Goal: Task Accomplishment & Management: Use online tool/utility

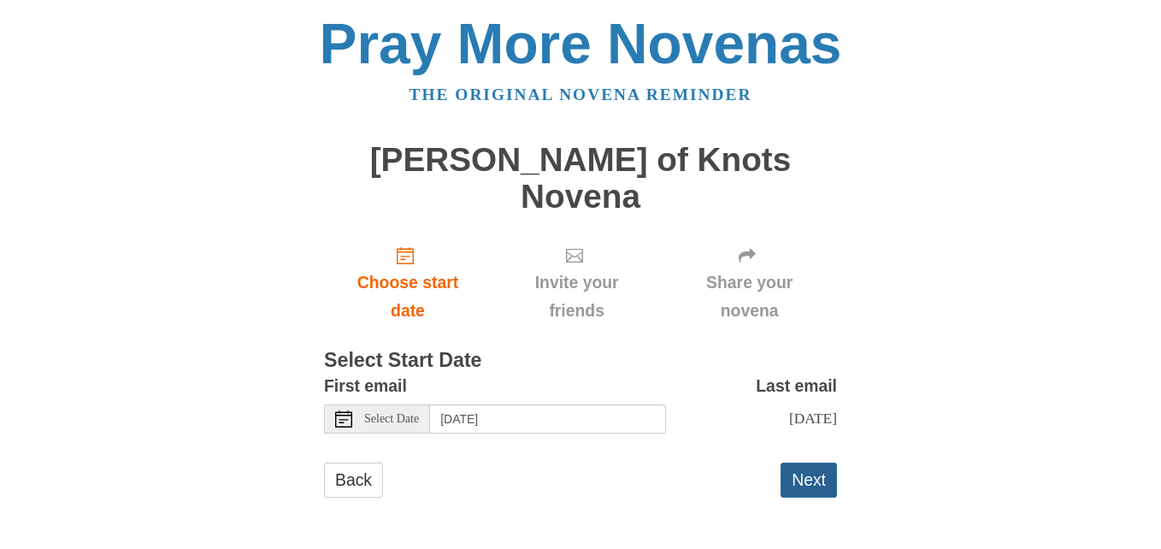
click at [807, 463] on button "Next" at bounding box center [809, 480] width 56 height 35
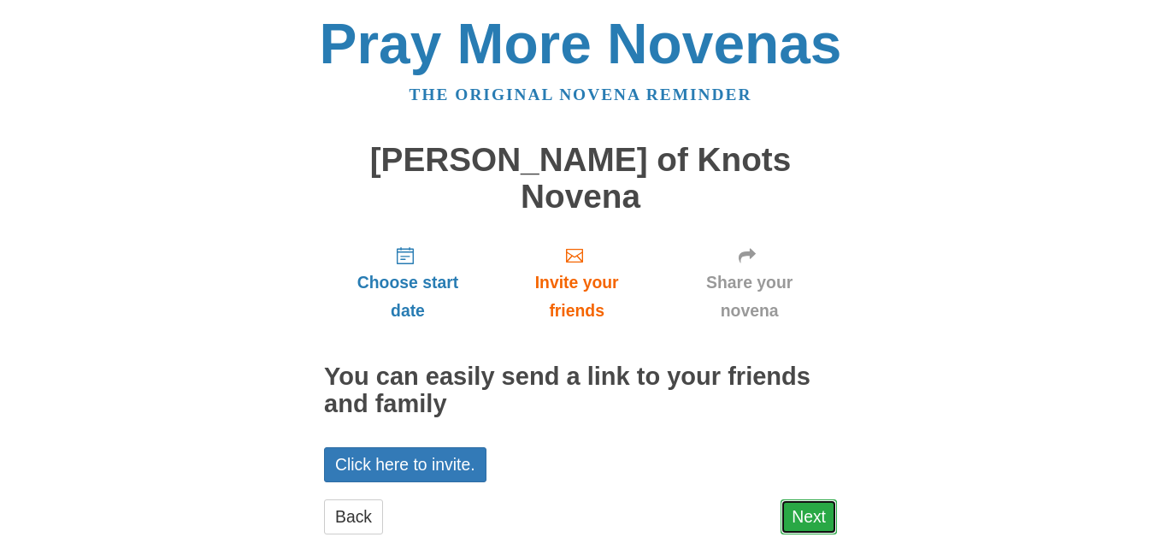
click at [813, 499] on link "Next" at bounding box center [809, 516] width 56 height 35
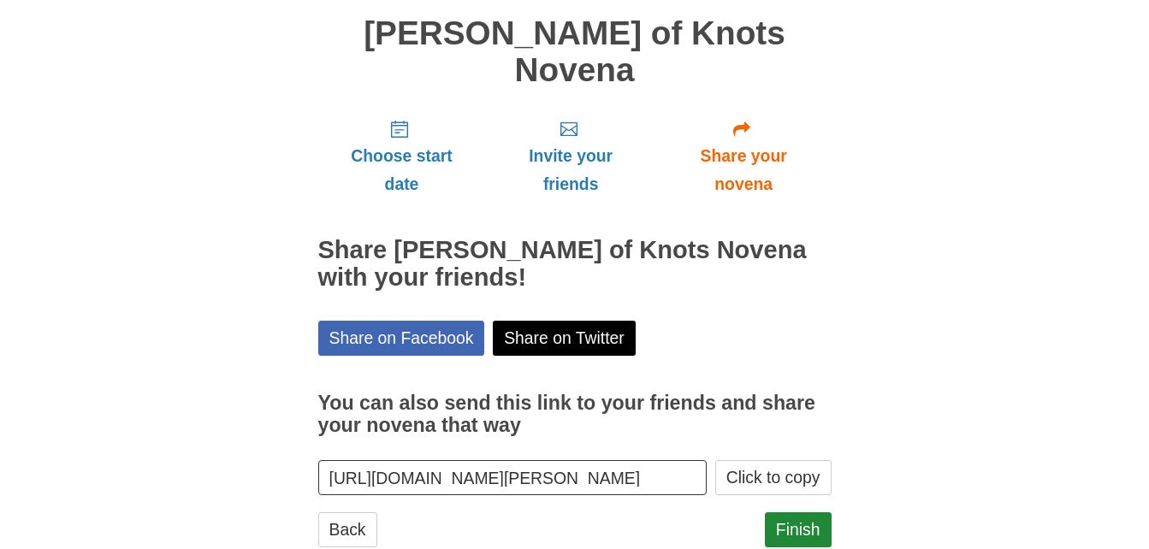
scroll to position [138, 0]
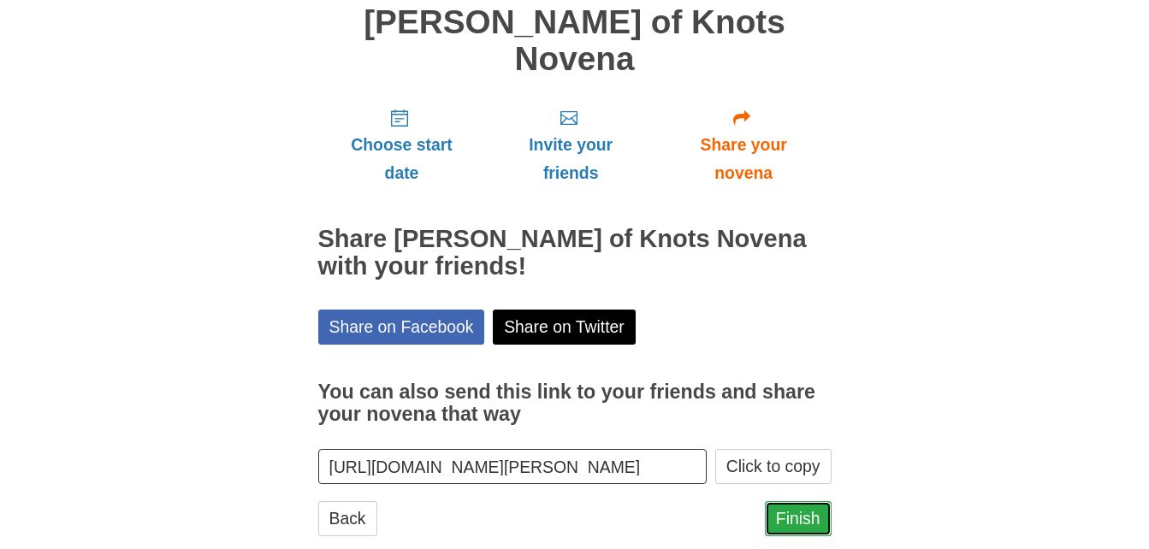
click at [821, 501] on link "Finish" at bounding box center [798, 518] width 67 height 35
